Goal: Submit feedback/report problem: Submit feedback/report problem

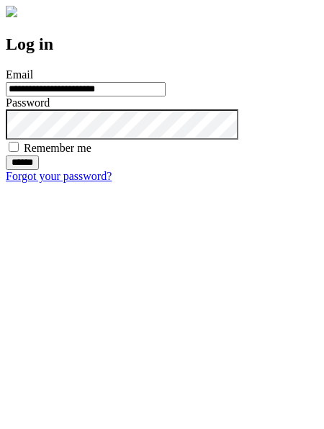
click at [39, 170] on input "******" at bounding box center [22, 163] width 33 height 14
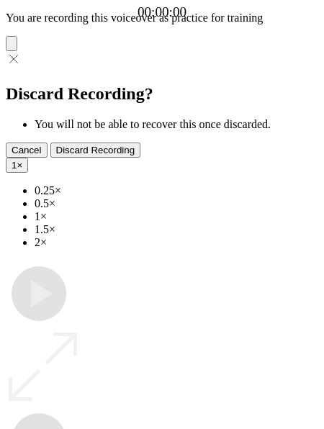
type input "**********"
